Goal: Navigation & Orientation: Find specific page/section

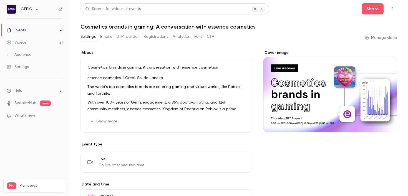
click at [104, 34] on button "Emails" at bounding box center [106, 36] width 12 height 9
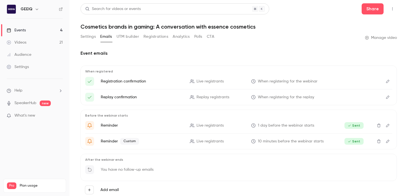
click at [91, 36] on button "Settings" at bounding box center [88, 36] width 15 height 9
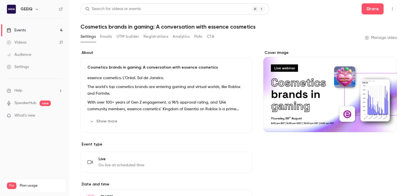
click at [48, 31] on link "Events 4" at bounding box center [34, 30] width 69 height 12
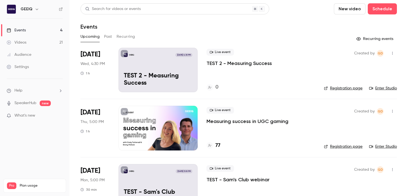
click at [216, 124] on p "Measuring success in UGC gaming" at bounding box center [248, 121] width 82 height 7
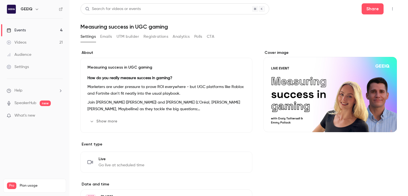
click at [163, 35] on button "Registrations" at bounding box center [156, 36] width 25 height 9
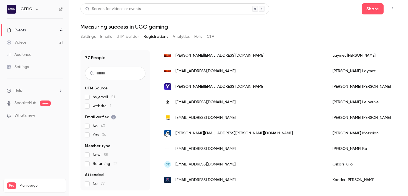
scroll to position [386, 0]
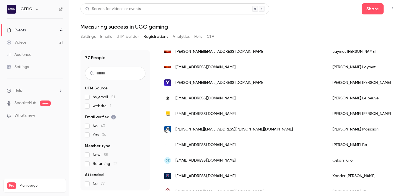
click at [21, 30] on div "Events" at bounding box center [16, 30] width 19 height 6
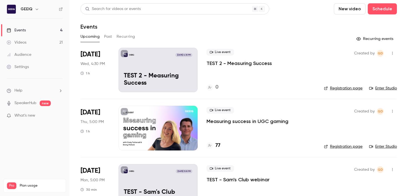
click at [106, 34] on button "Past" at bounding box center [108, 36] width 8 height 9
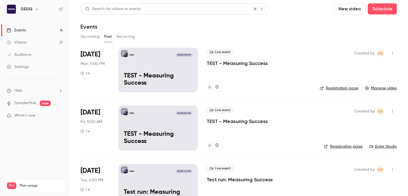
click at [121, 37] on button "Recurring" at bounding box center [126, 36] width 19 height 9
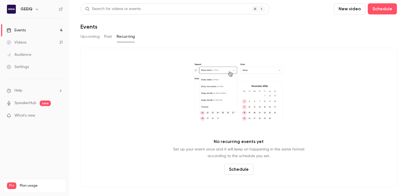
click at [111, 37] on button "Past" at bounding box center [108, 36] width 8 height 9
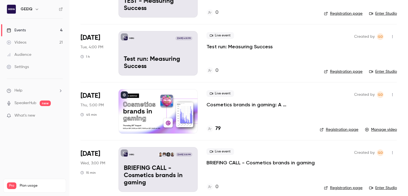
scroll to position [139, 0]
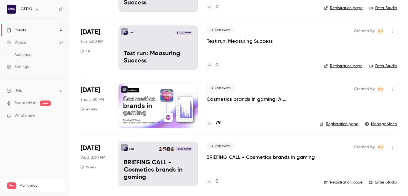
click at [240, 98] on p "Cosmetics brands in gaming: A conversation with essence cosmetics" at bounding box center [259, 99] width 104 height 7
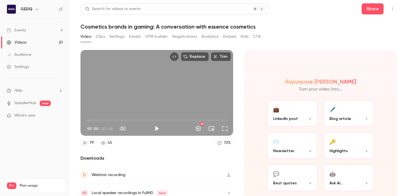
click at [246, 34] on button "Polls" at bounding box center [245, 36] width 8 height 9
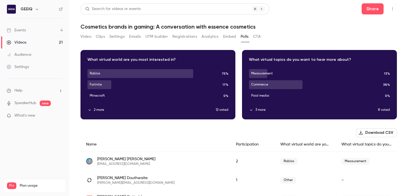
click at [99, 34] on button "Clips" at bounding box center [100, 36] width 9 height 9
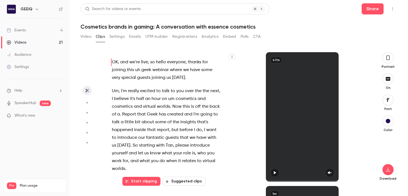
drag, startPoint x: 122, startPoint y: 35, endPoint x: 119, endPoint y: 35, distance: 3.1
click at [122, 35] on button "Settings" at bounding box center [116, 36] width 15 height 9
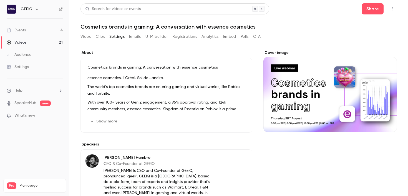
click at [84, 37] on button "Video" at bounding box center [86, 36] width 11 height 9
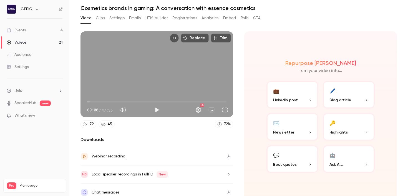
scroll to position [24, 0]
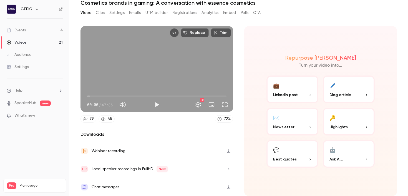
click at [117, 183] on div "Chat messages" at bounding box center [157, 187] width 153 height 18
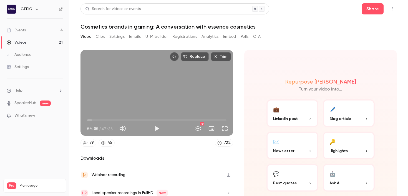
click at [51, 31] on link "Events 4" at bounding box center [34, 30] width 69 height 12
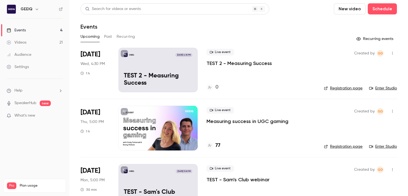
click at [247, 120] on p "Measuring success in UGC gaming" at bounding box center [248, 121] width 82 height 7
